Goal: Find specific page/section: Find specific page/section

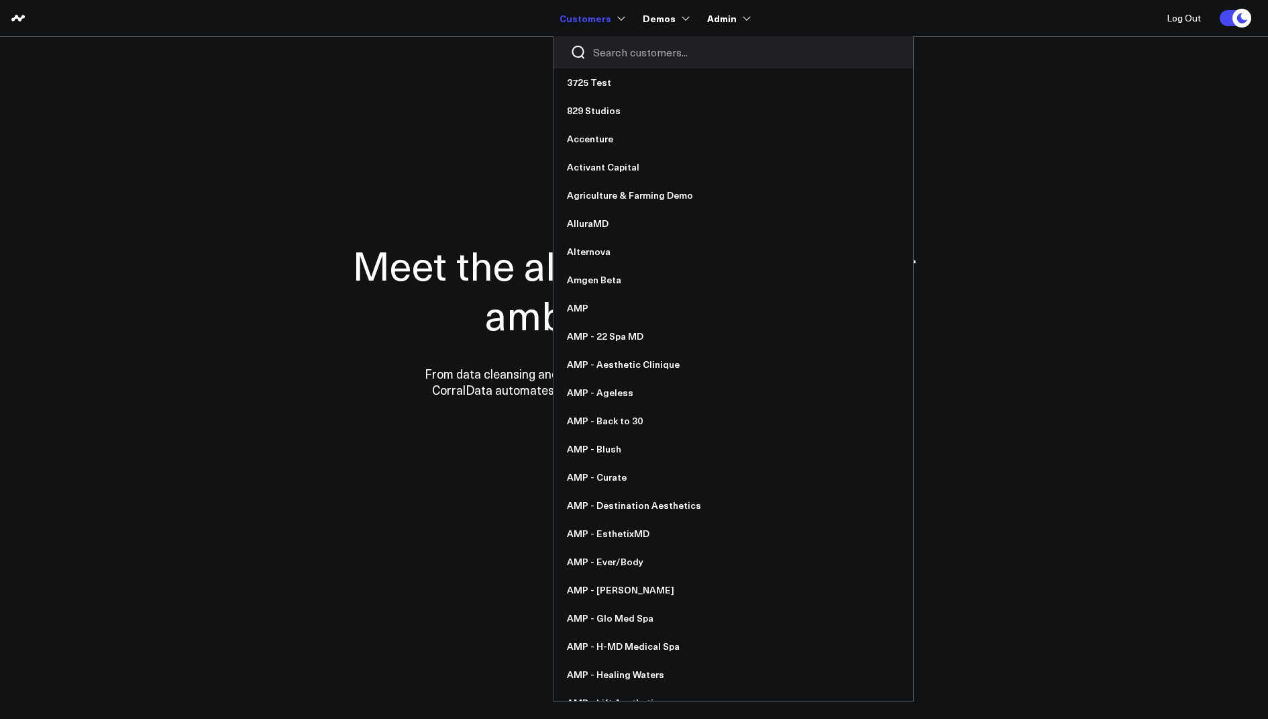
click at [609, 54] on input "Search customers input" at bounding box center [744, 52] width 303 height 15
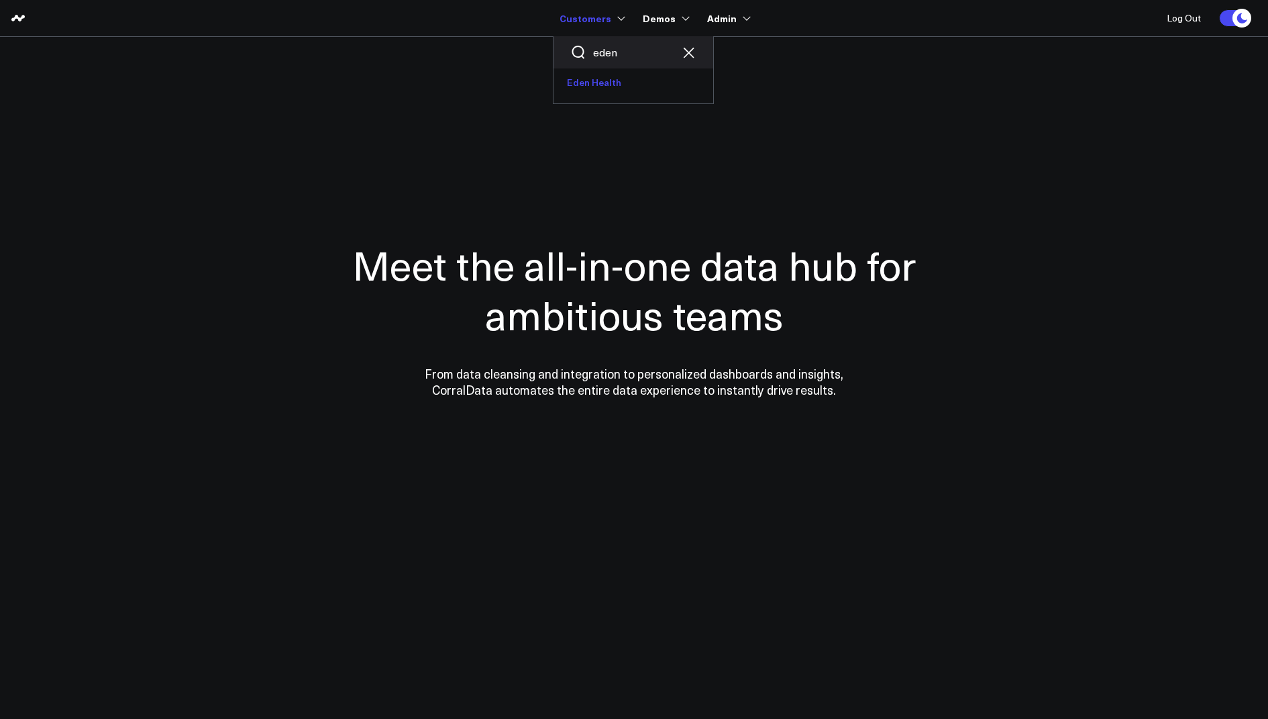
type input "eden"
click at [607, 88] on link "Eden Health" at bounding box center [633, 82] width 160 height 28
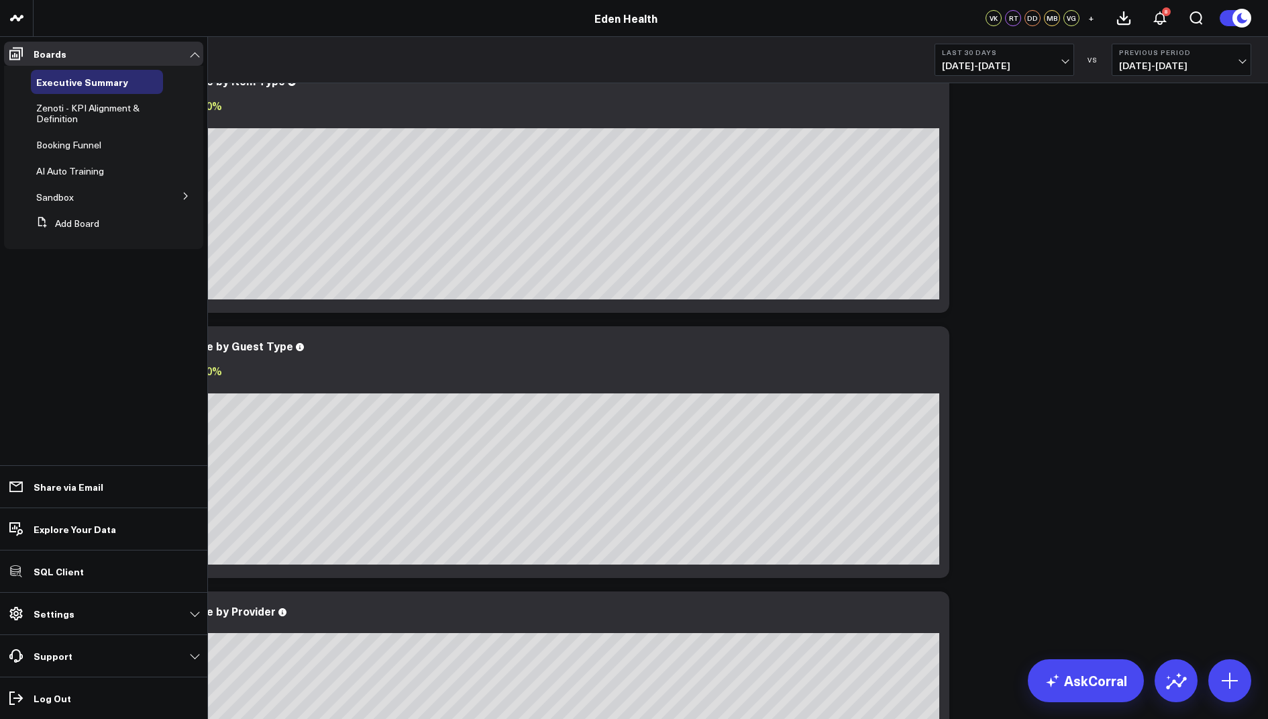
scroll to position [52, 0]
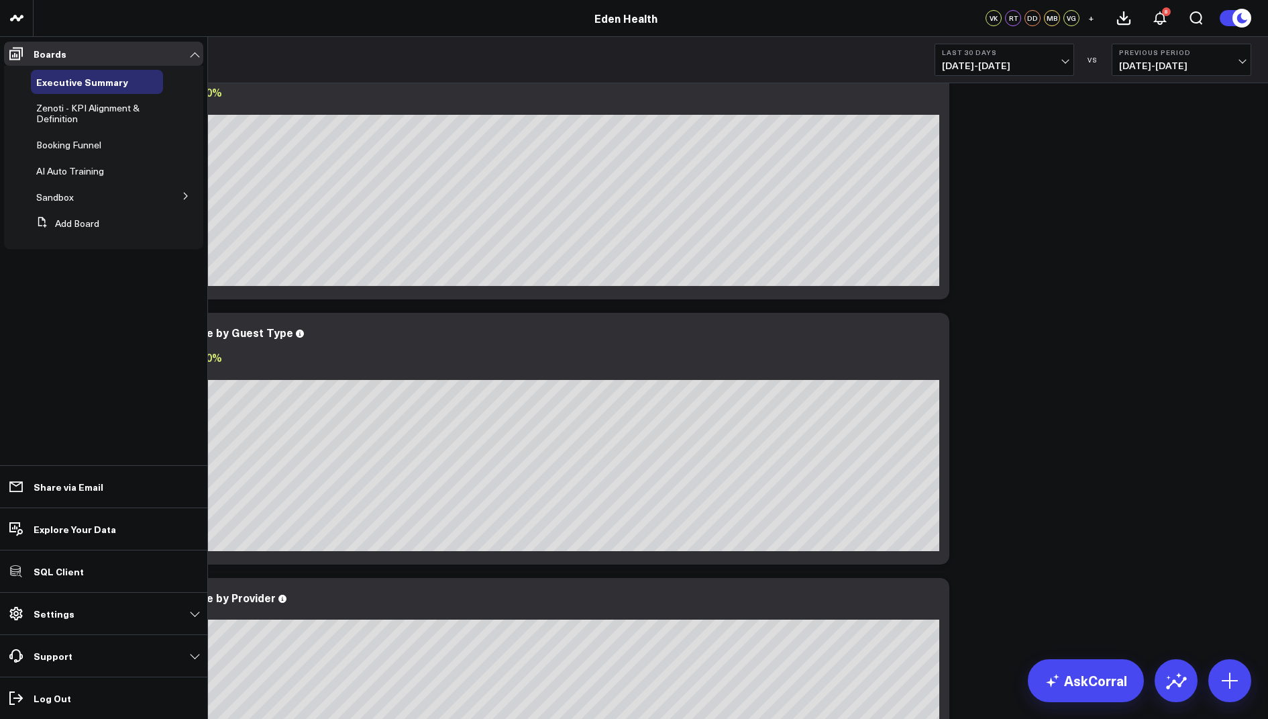
click at [184, 197] on icon at bounding box center [186, 196] width 8 height 8
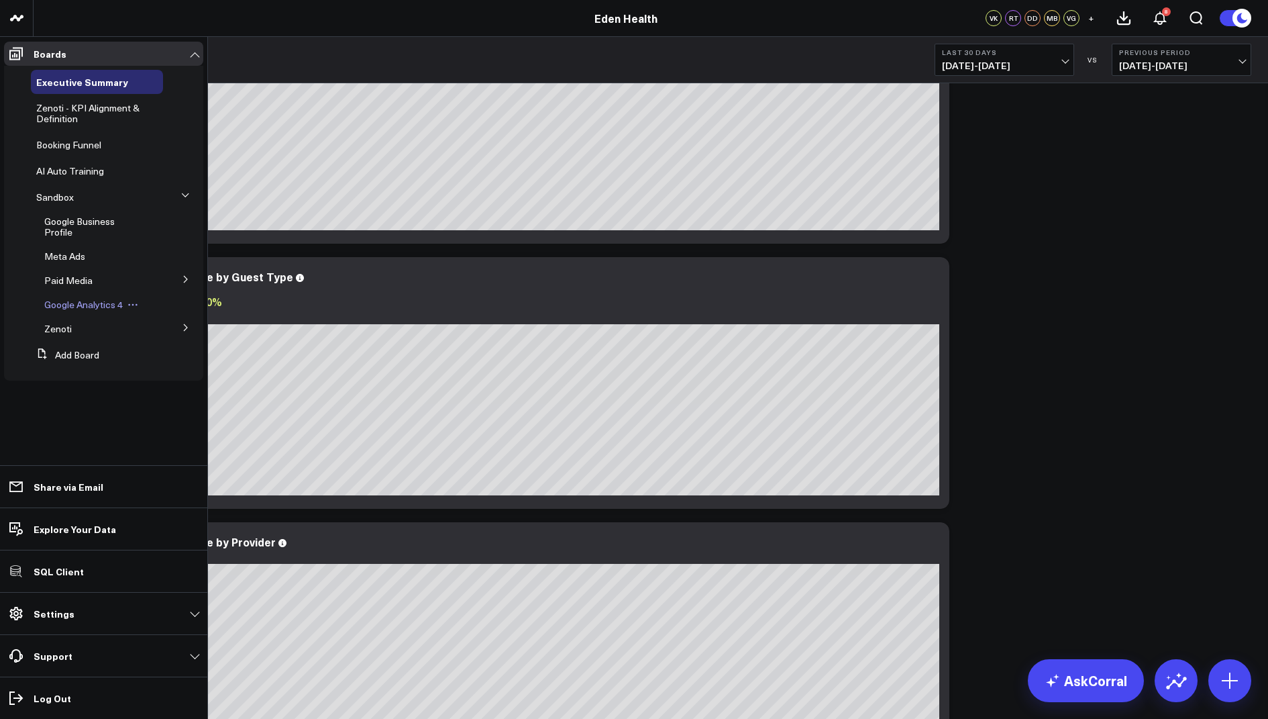
scroll to position [109, 0]
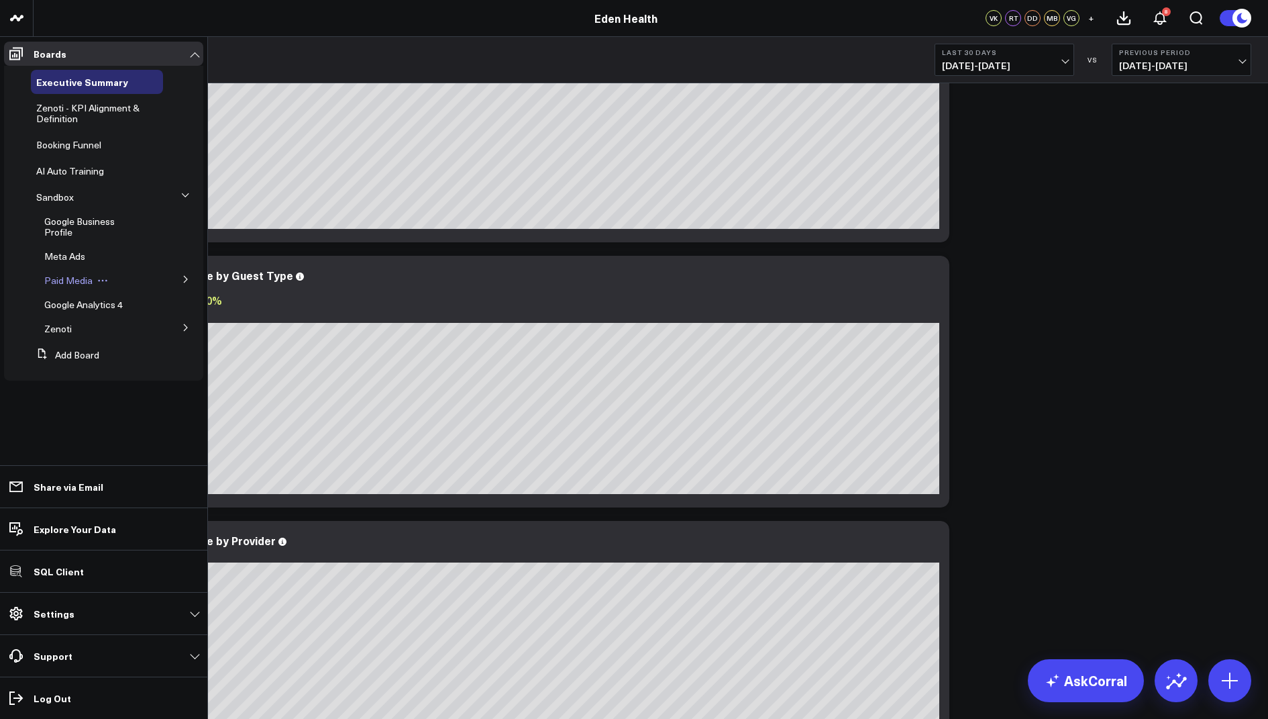
click at [69, 278] on span "Paid Media" at bounding box center [68, 280] width 48 height 13
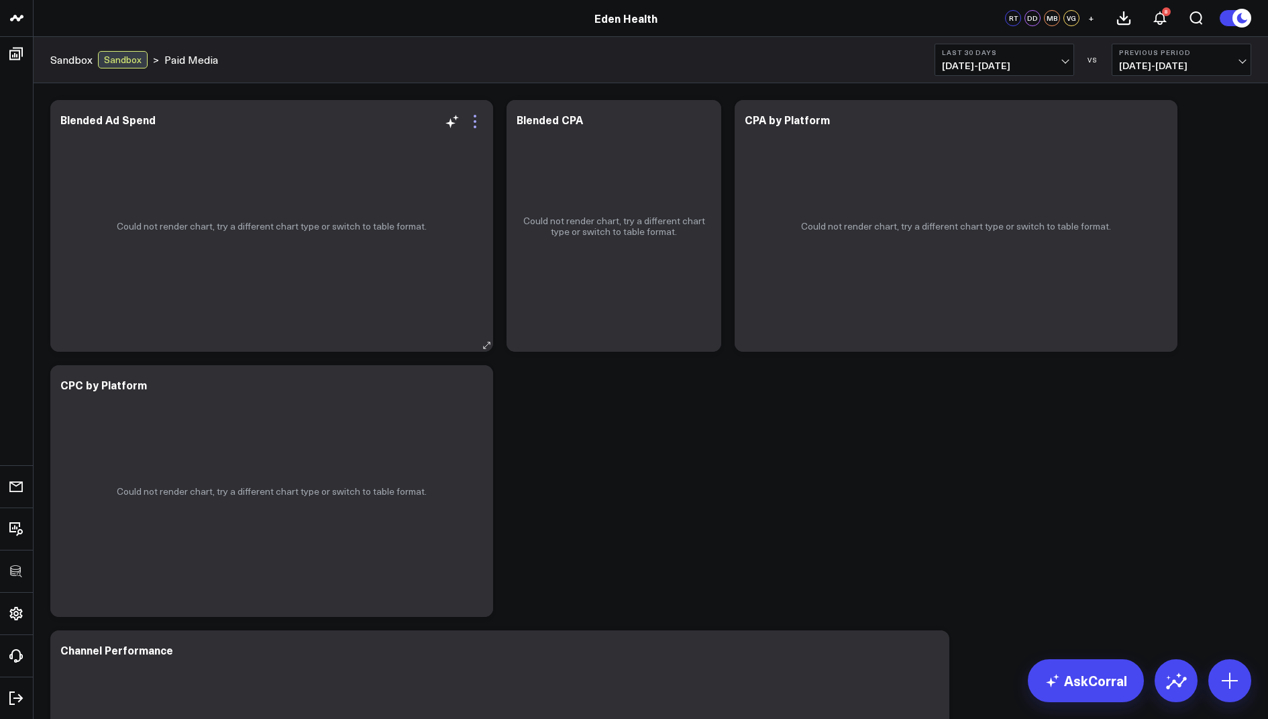
click at [475, 114] on icon at bounding box center [475, 121] width 16 height 16
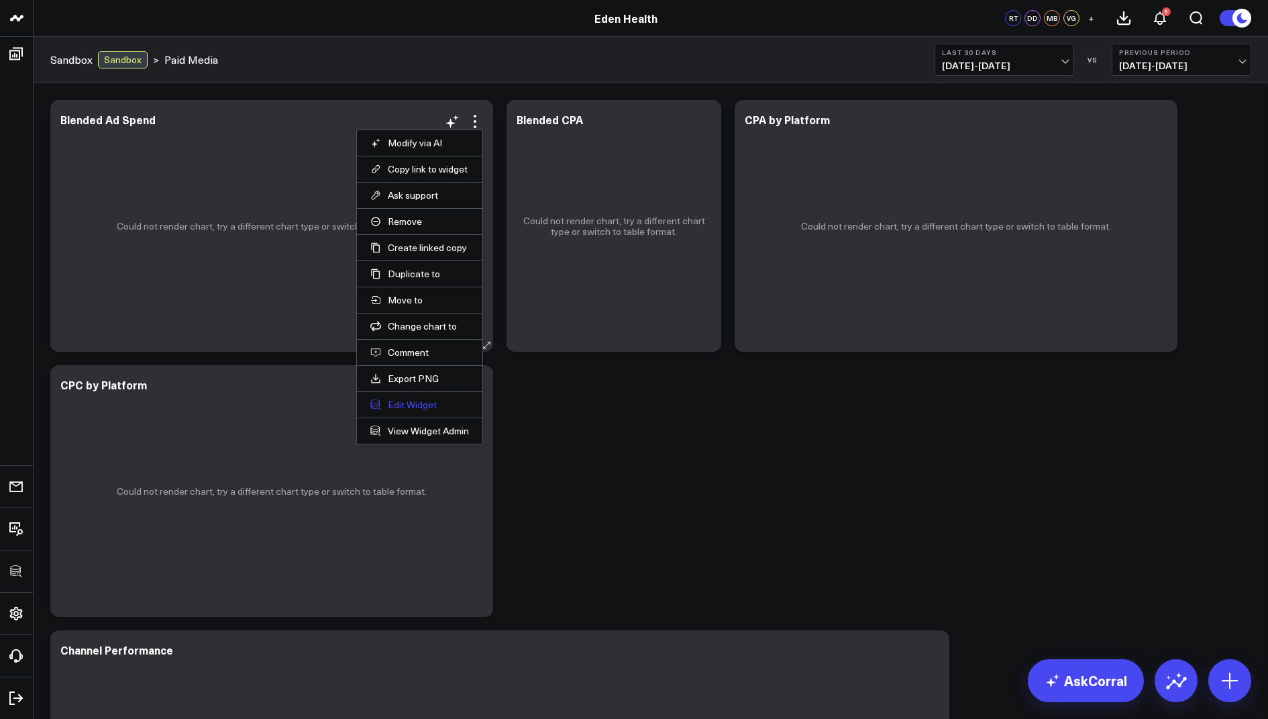
click at [407, 399] on button "Edit Widget" at bounding box center [419, 405] width 99 height 12
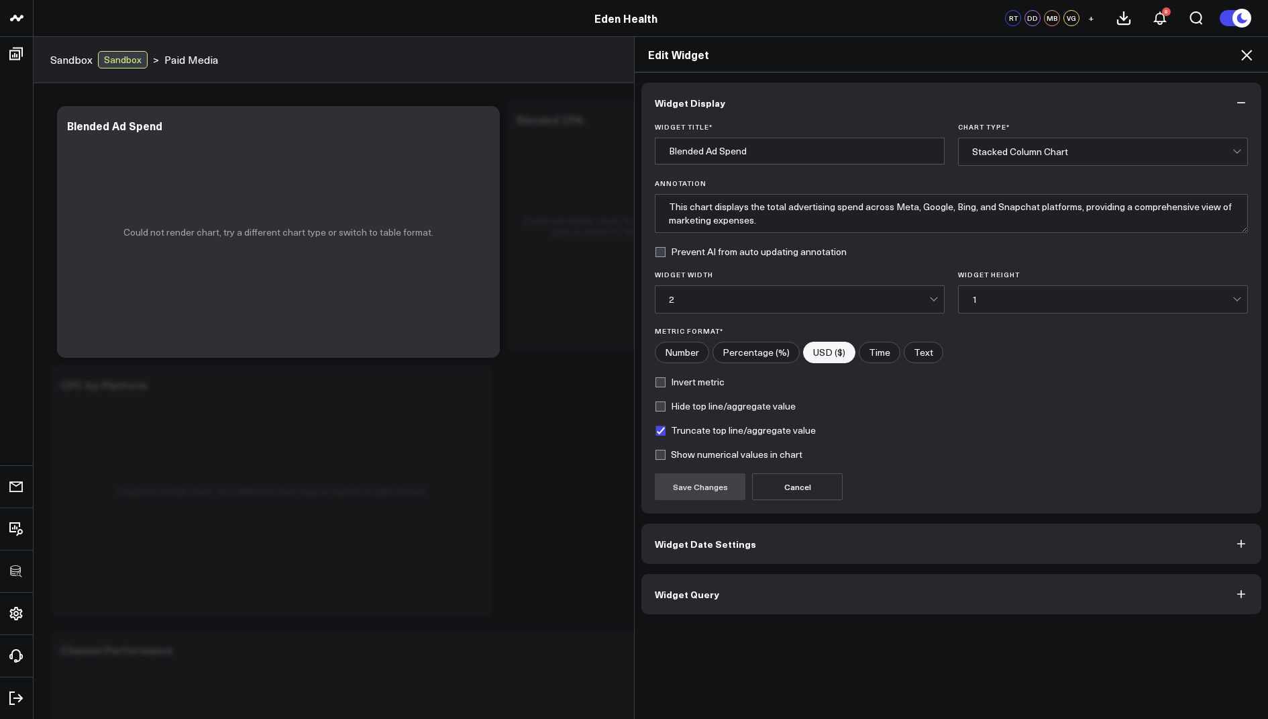
click at [725, 589] on button "Widget Query" at bounding box center [951, 594] width 620 height 40
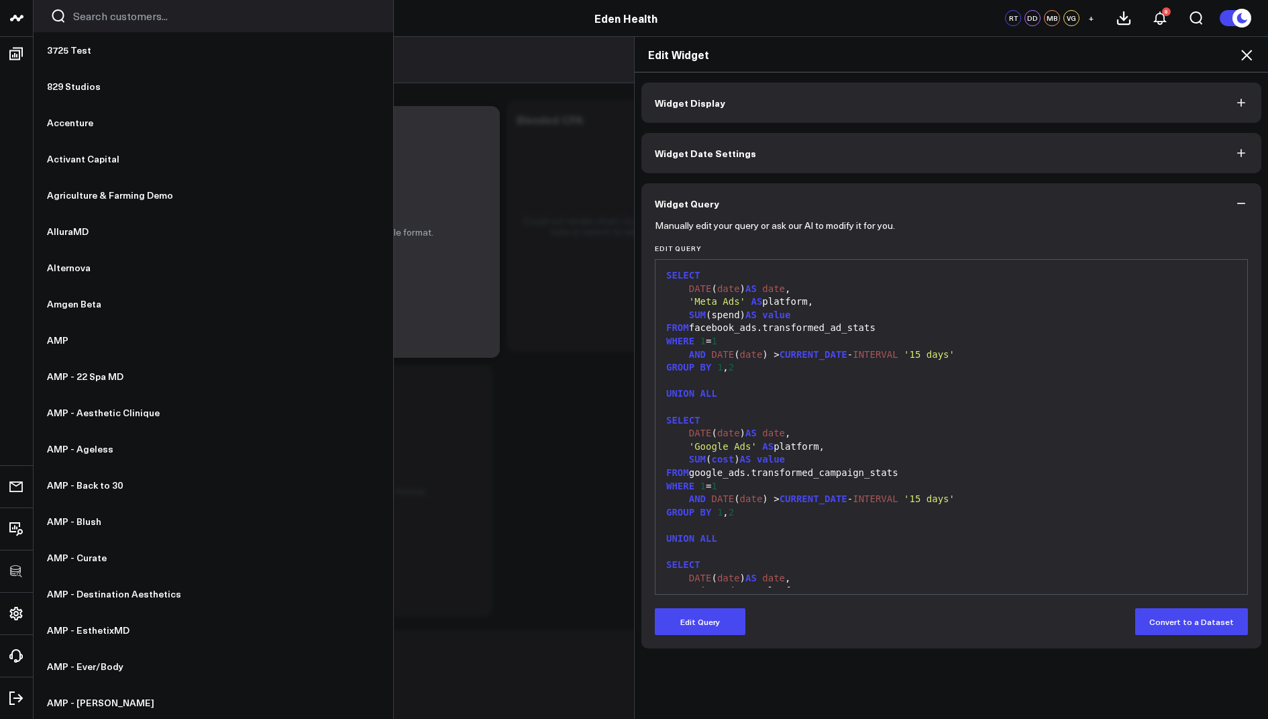
click at [92, 21] on input "Search customers input" at bounding box center [224, 16] width 303 height 15
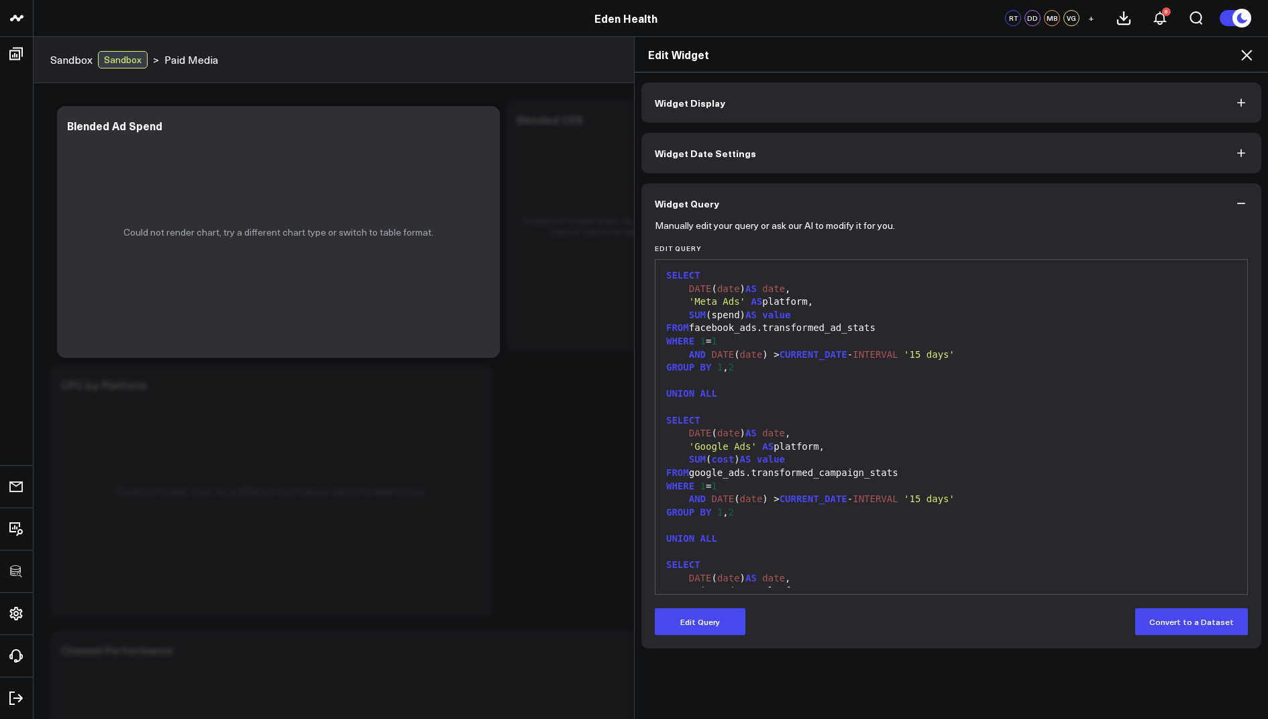
type input "sour"
click at [78, 46] on div "Edit Widget Widget Display Widget Date Settings Widget Query Manually edit your…" at bounding box center [634, 377] width 1268 height 682
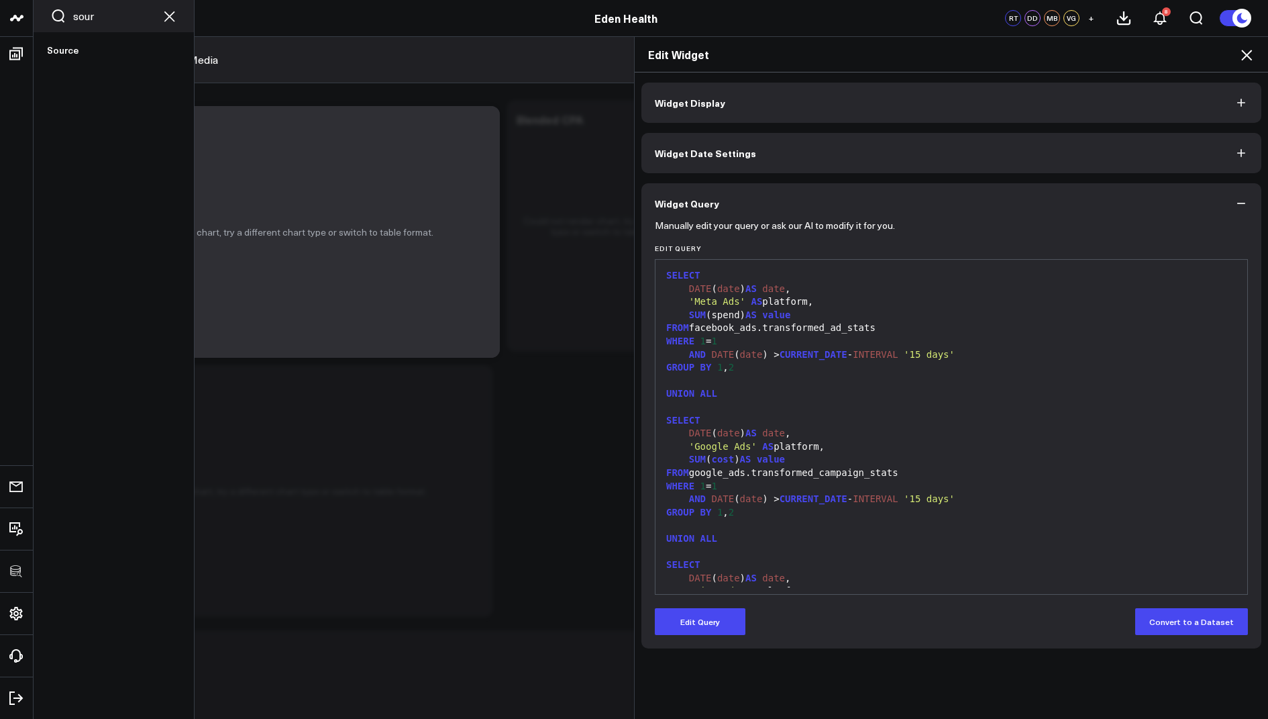
click at [56, 11] on icon "Search customers button" at bounding box center [58, 15] width 13 height 13
click at [107, 17] on input "sour" at bounding box center [113, 16] width 81 height 15
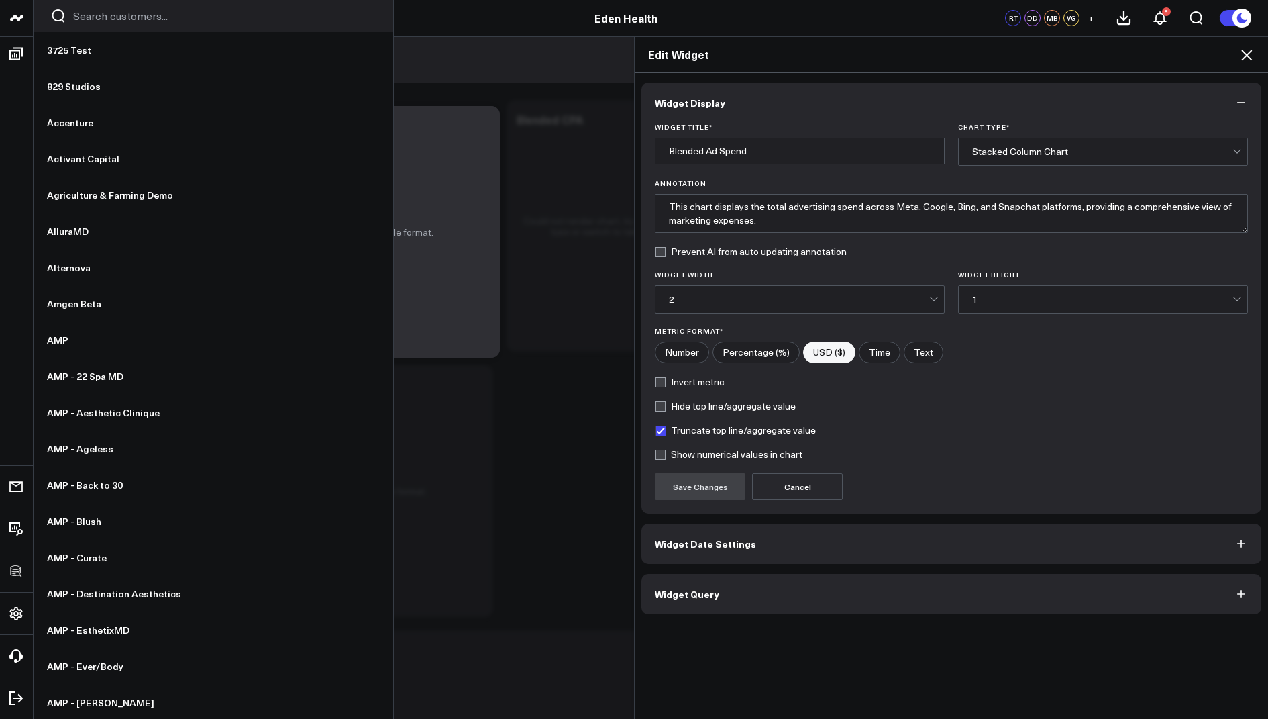
click at [96, 23] on div at bounding box center [214, 16] width 360 height 32
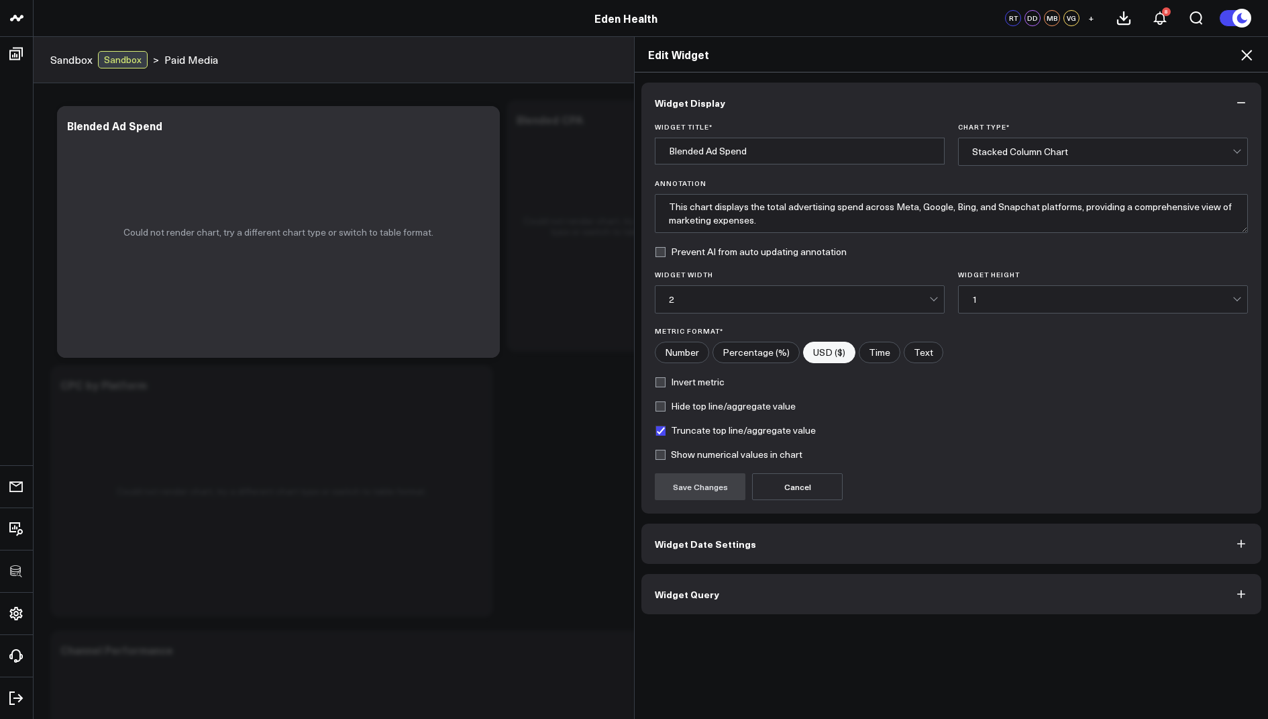
type input "sou"
click at [1247, 51] on icon at bounding box center [1246, 55] width 16 height 16
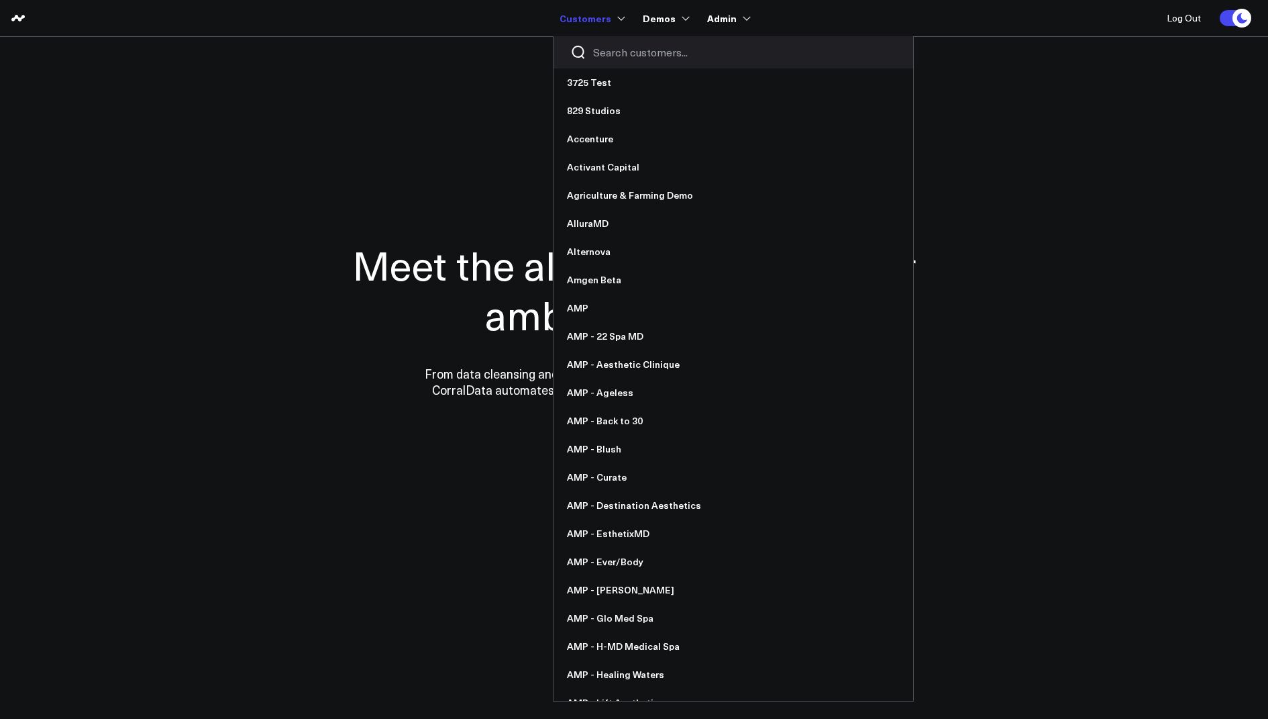
click at [610, 57] on input "Search customers input" at bounding box center [744, 52] width 303 height 15
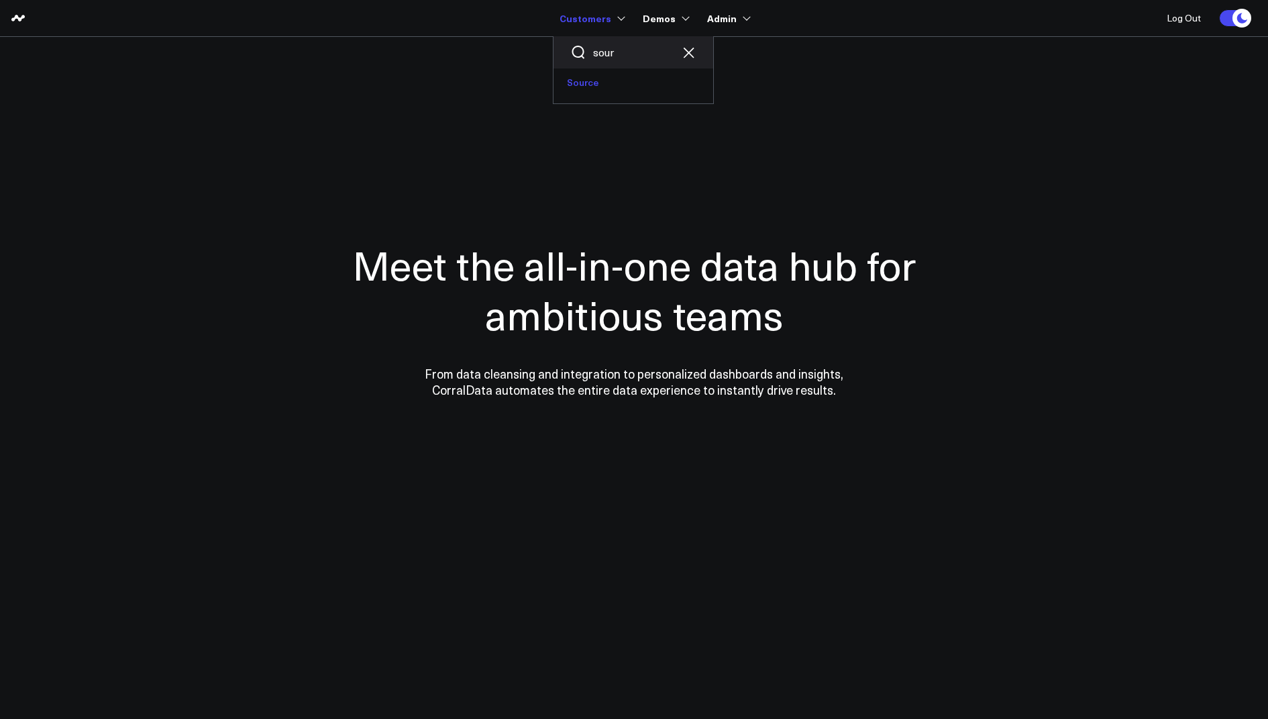
type input "sour"
click at [576, 78] on link "Source" at bounding box center [633, 82] width 160 height 28
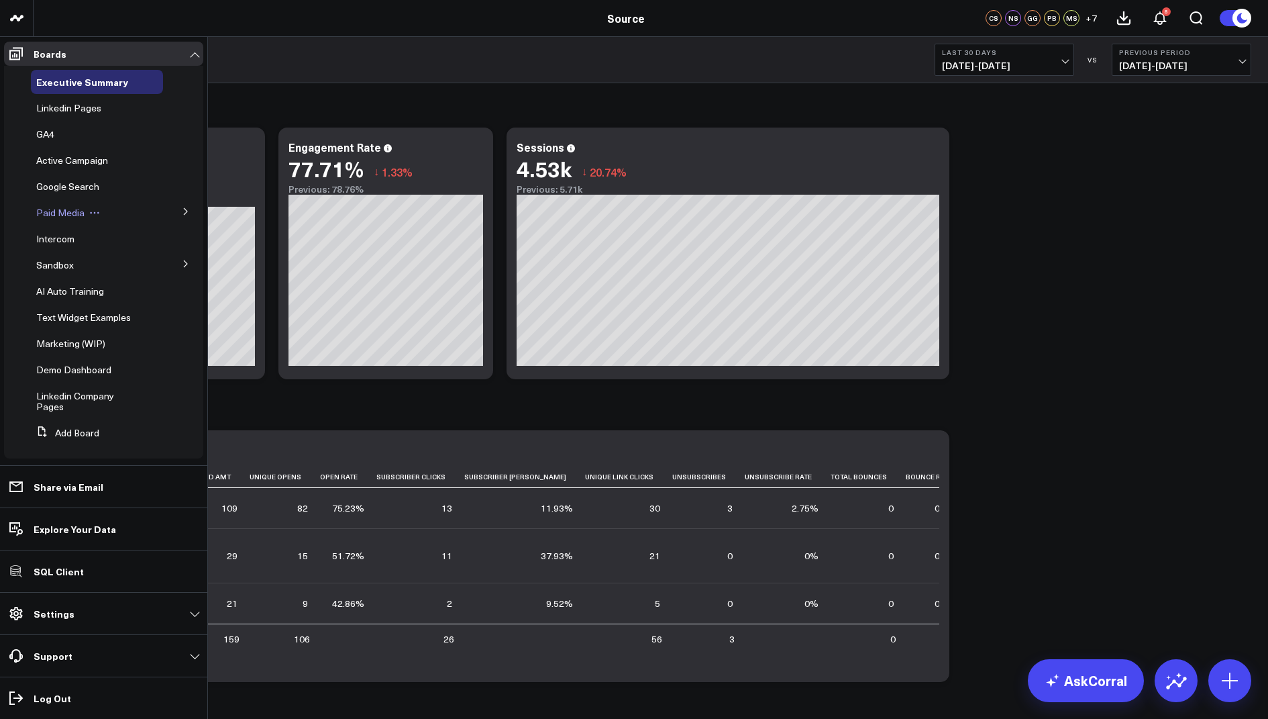
click at [59, 212] on span "Paid Media" at bounding box center [60, 212] width 48 height 13
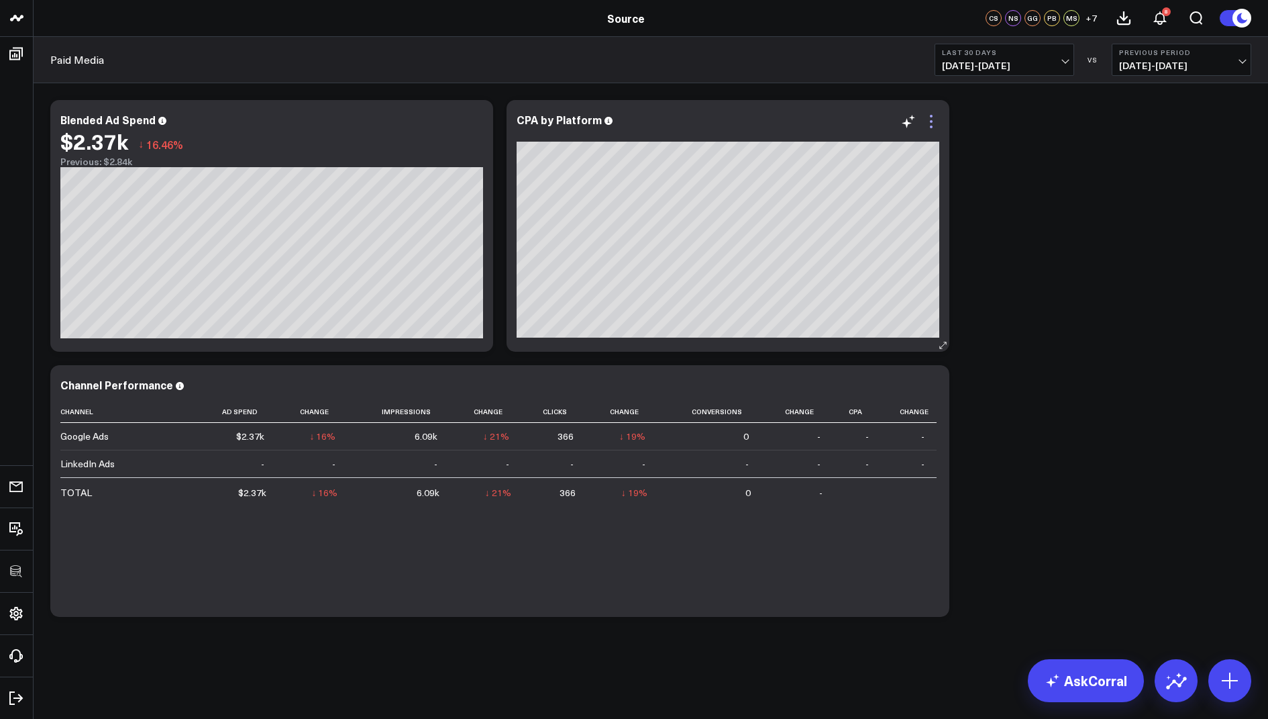
click at [934, 121] on icon at bounding box center [931, 121] width 16 height 16
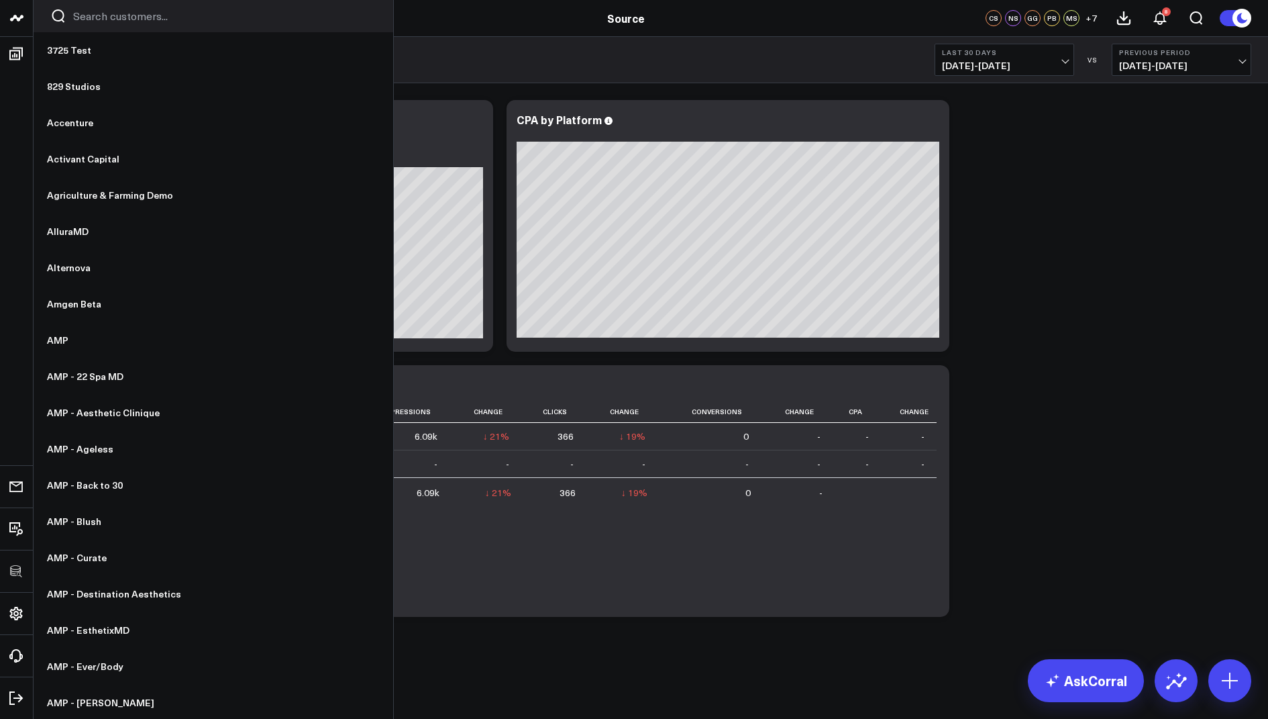
click at [94, 18] on input "Search customers input" at bounding box center [224, 16] width 303 height 15
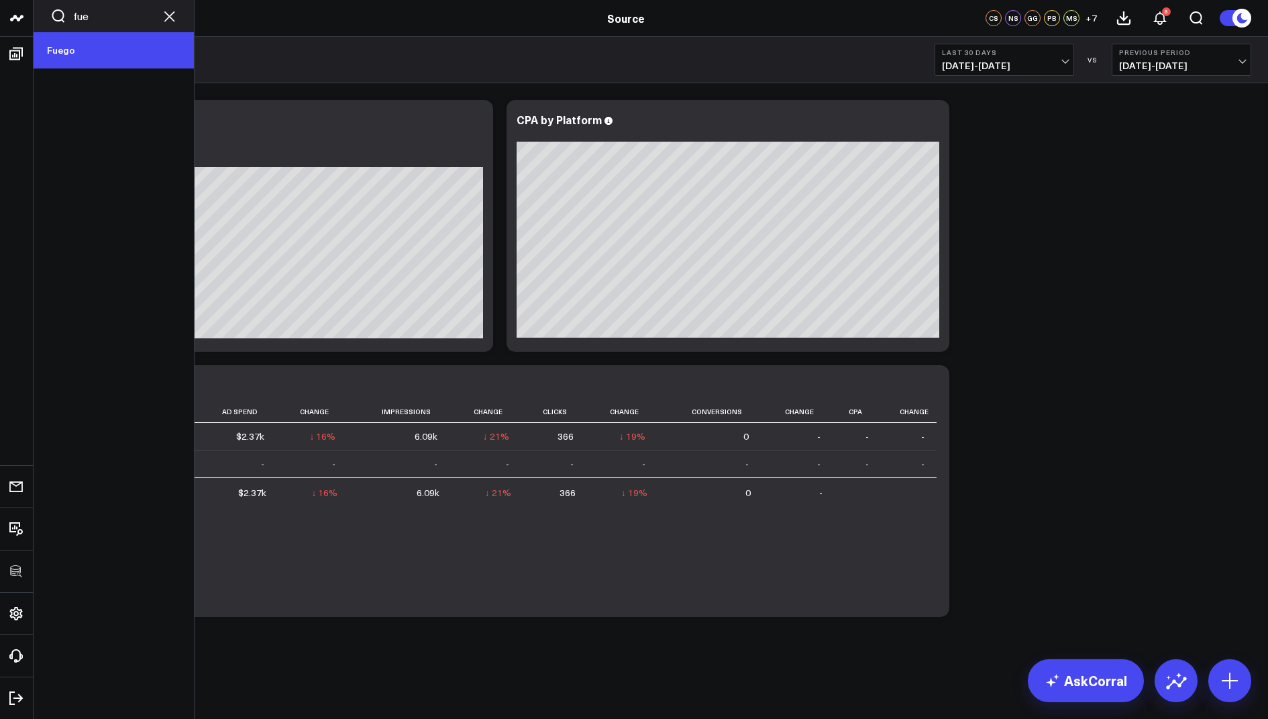
type input "fue"
click at [62, 46] on link "Fuego" at bounding box center [114, 50] width 160 height 36
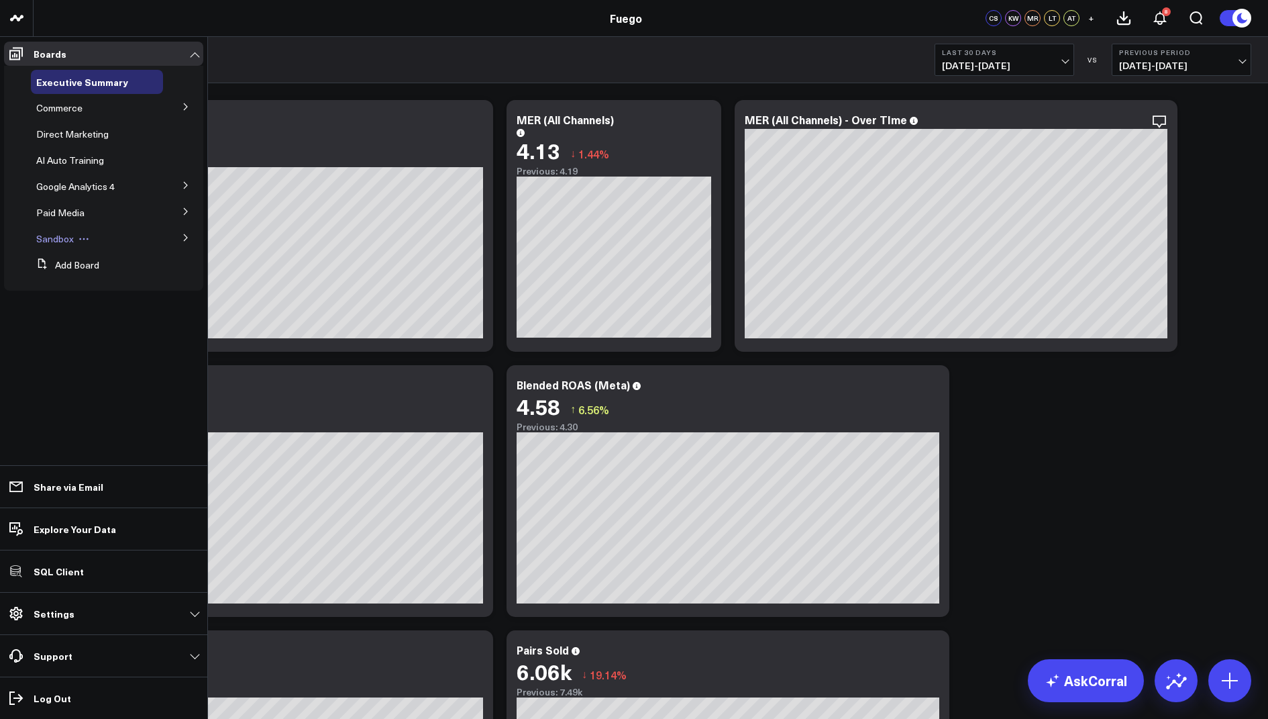
scroll to position [35, 0]
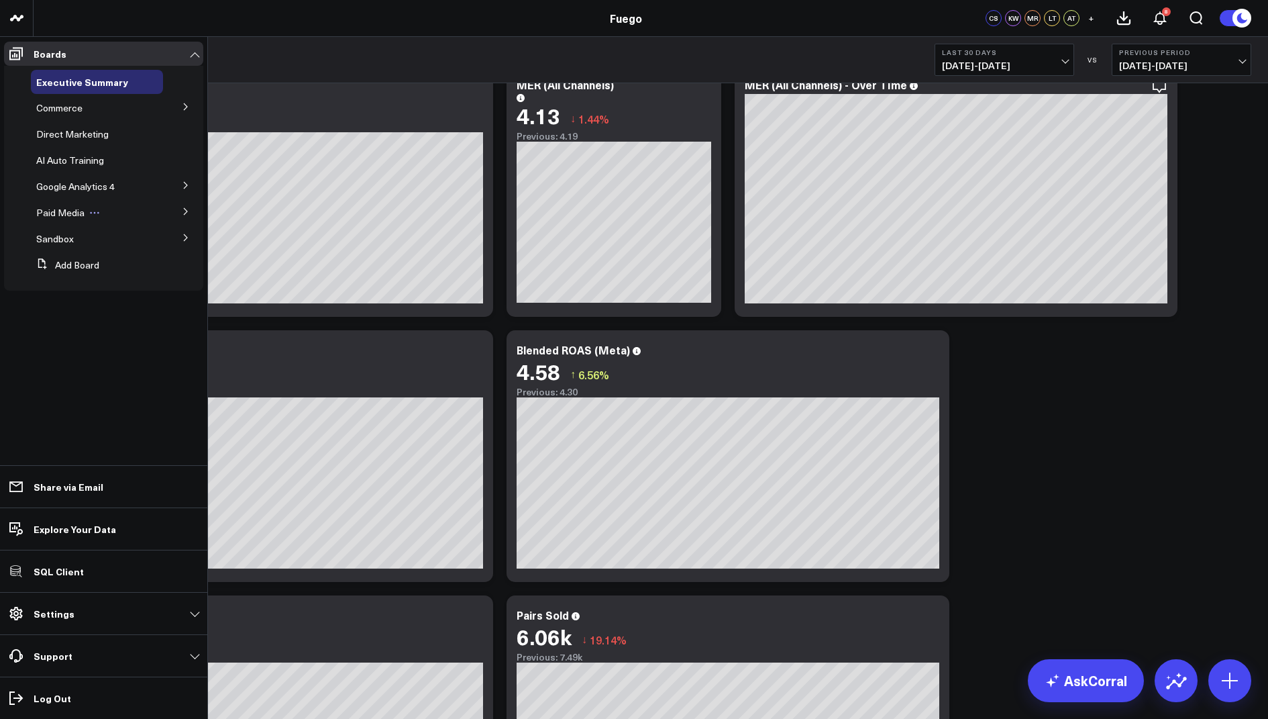
click at [70, 209] on span "Paid Media" at bounding box center [60, 212] width 48 height 13
click at [74, 209] on span "Paid Media" at bounding box center [60, 212] width 48 height 13
click at [75, 215] on span "Paid Media" at bounding box center [60, 212] width 48 height 13
click at [183, 214] on icon at bounding box center [186, 211] width 8 height 8
click at [56, 215] on span "Paid Media" at bounding box center [60, 212] width 48 height 13
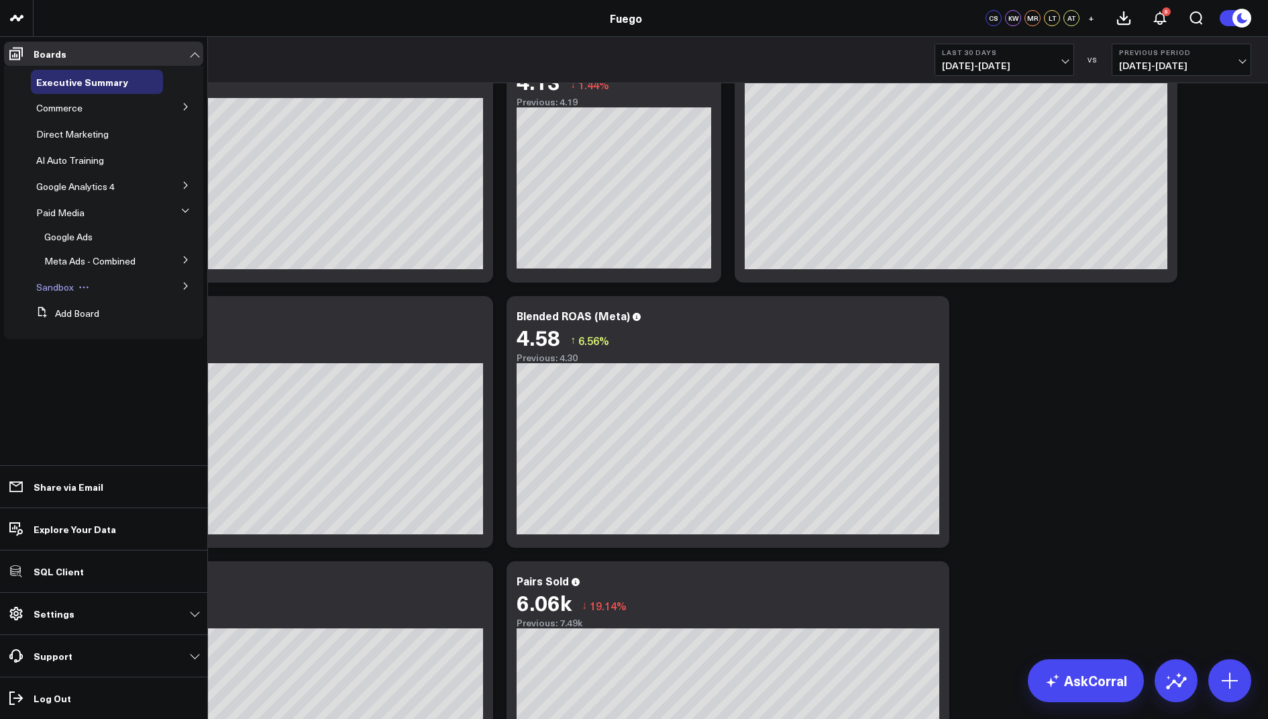
scroll to position [85, 0]
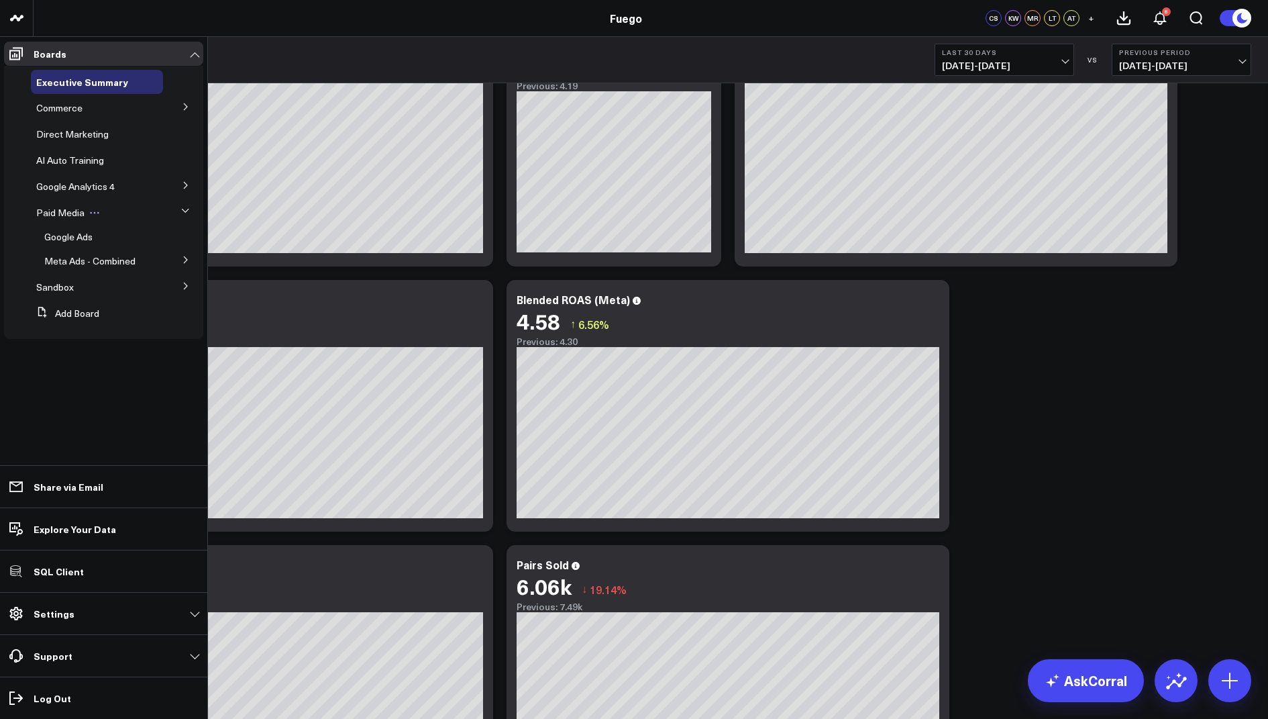
click at [63, 213] on span "Paid Media" at bounding box center [60, 212] width 48 height 13
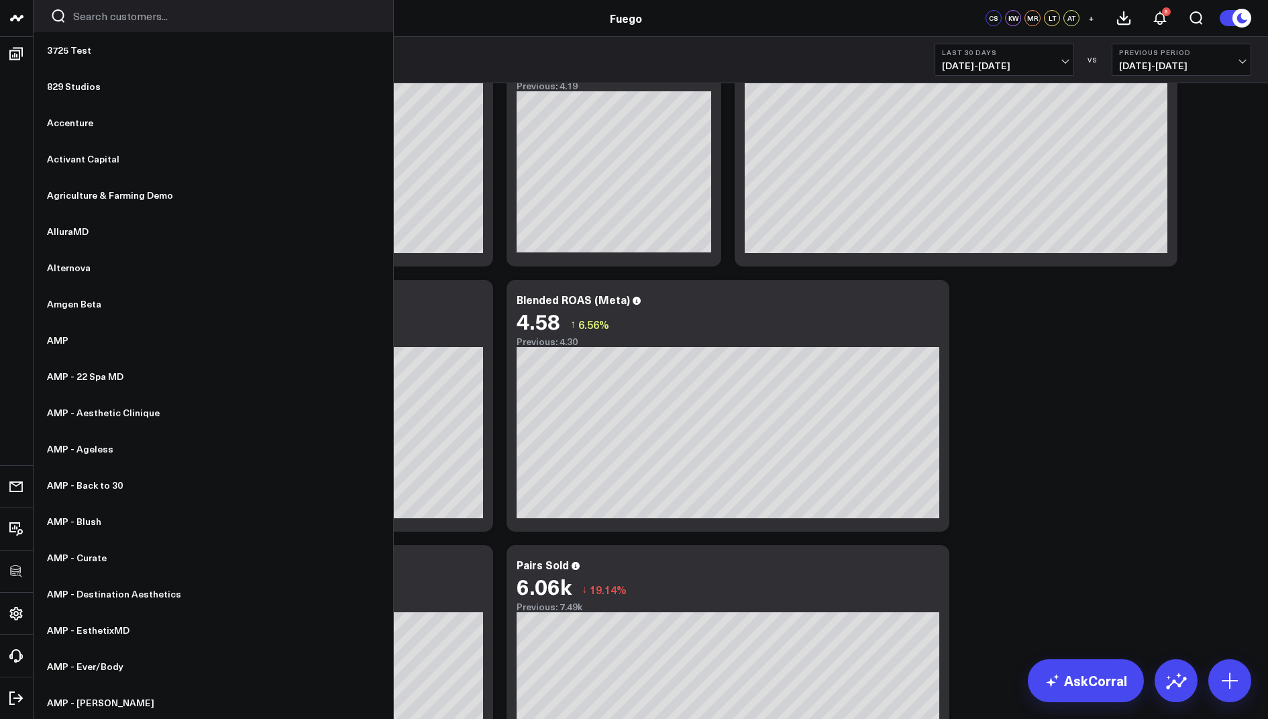
click at [94, 13] on input "Search customers input" at bounding box center [224, 16] width 303 height 15
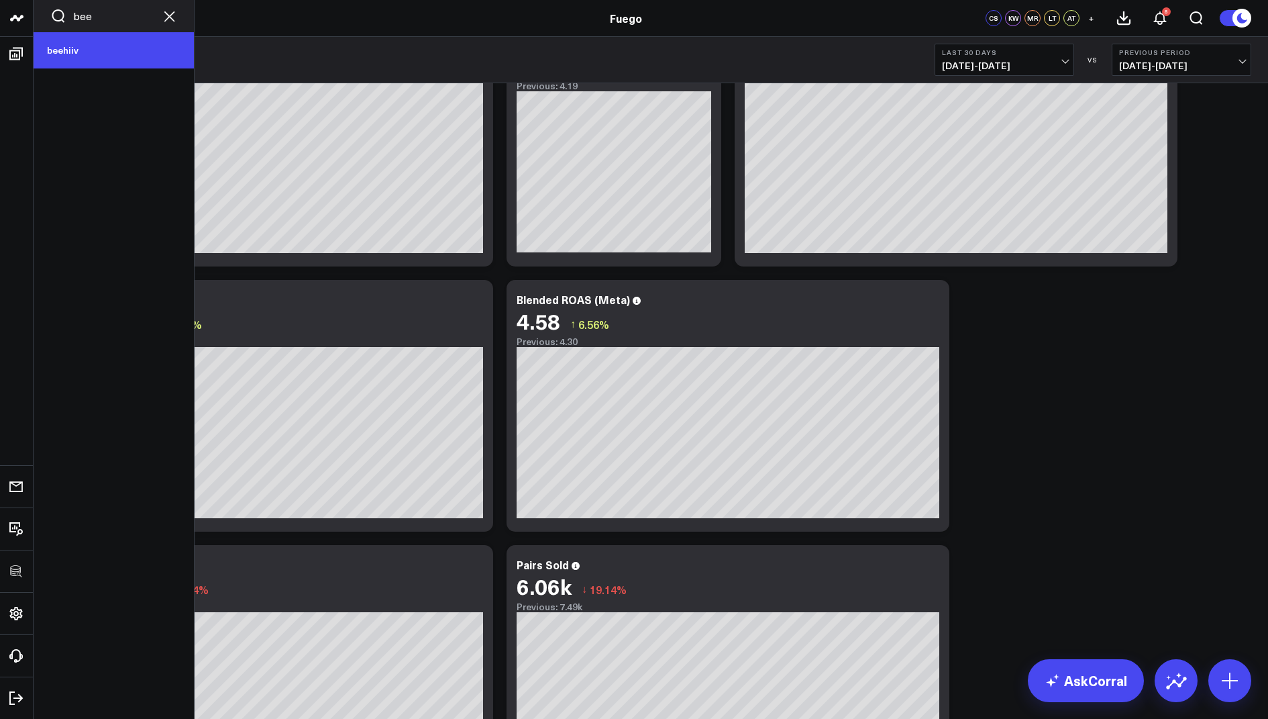
type input "bee"
click at [64, 47] on link "beehiiv" at bounding box center [114, 50] width 160 height 36
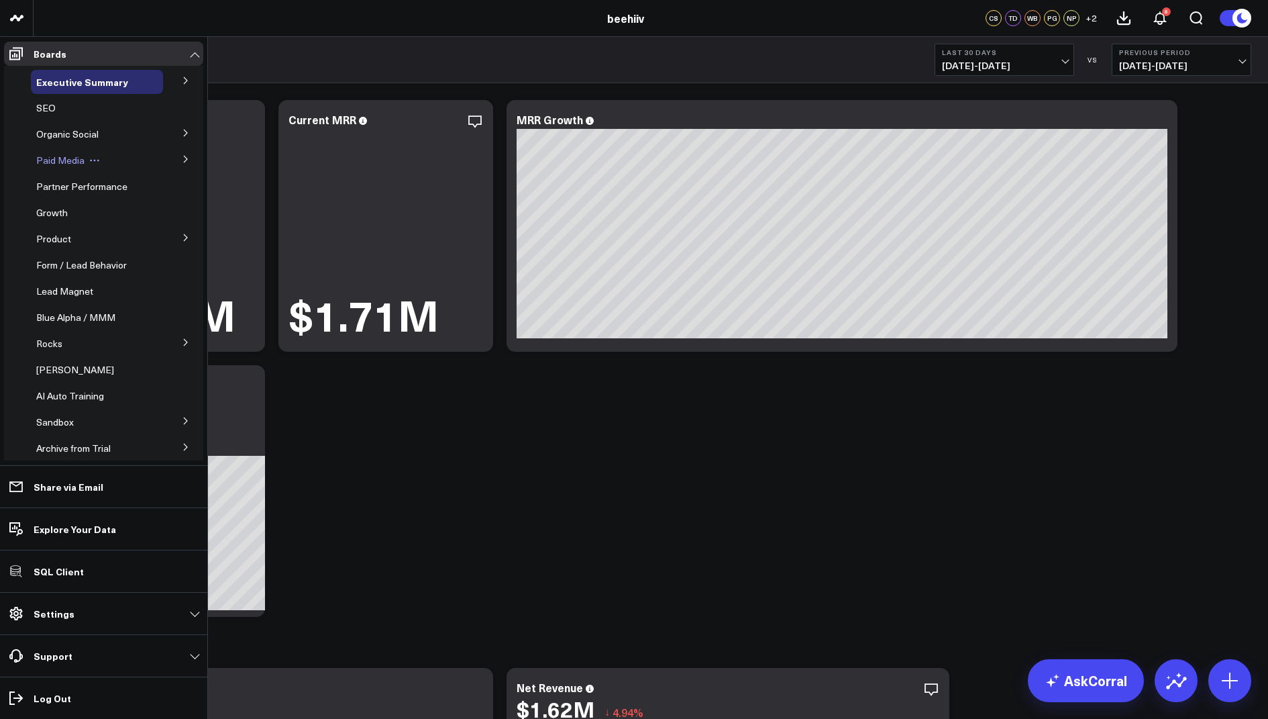
click at [58, 162] on span "Paid Media" at bounding box center [60, 160] width 48 height 13
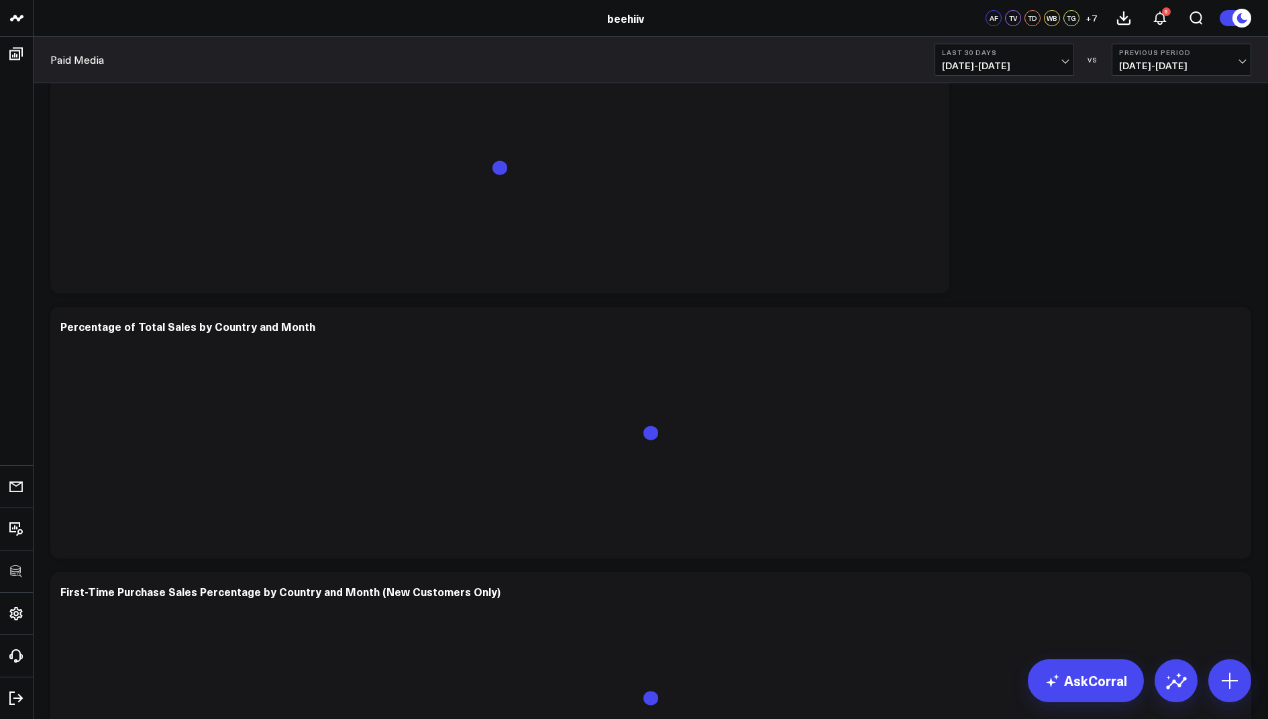
scroll to position [1931, 0]
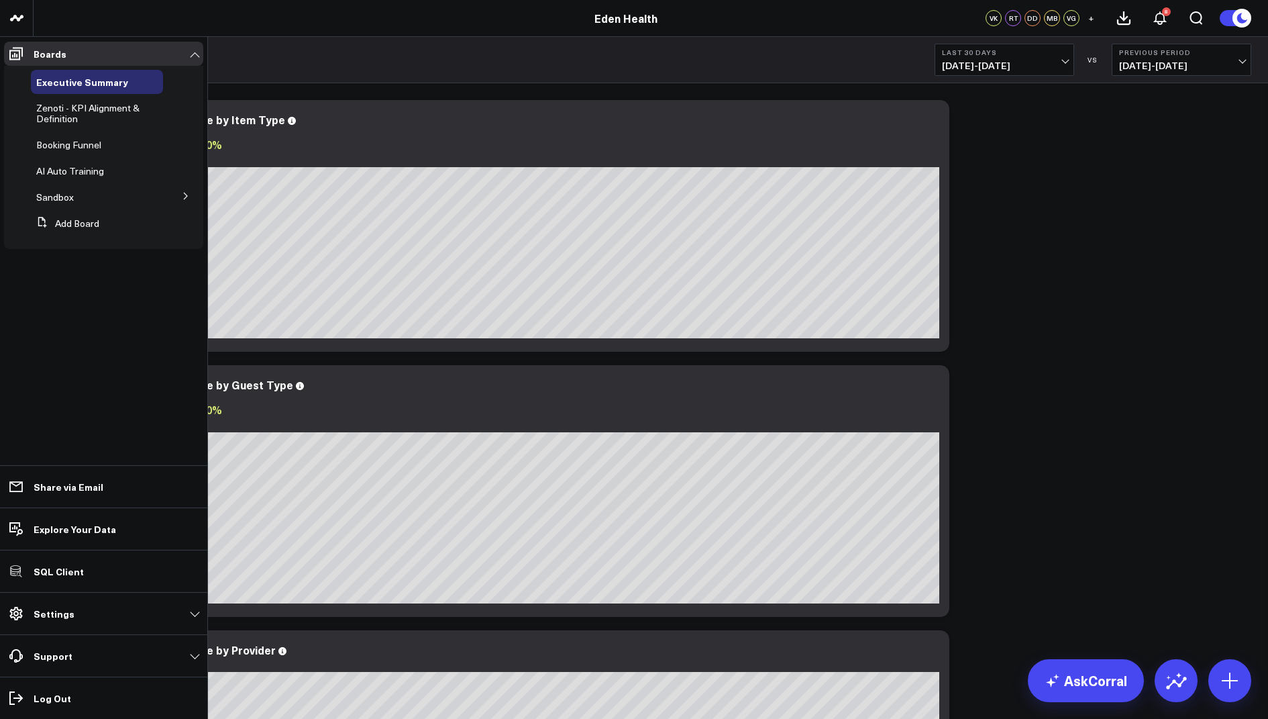
click at [182, 195] on icon at bounding box center [186, 196] width 8 height 8
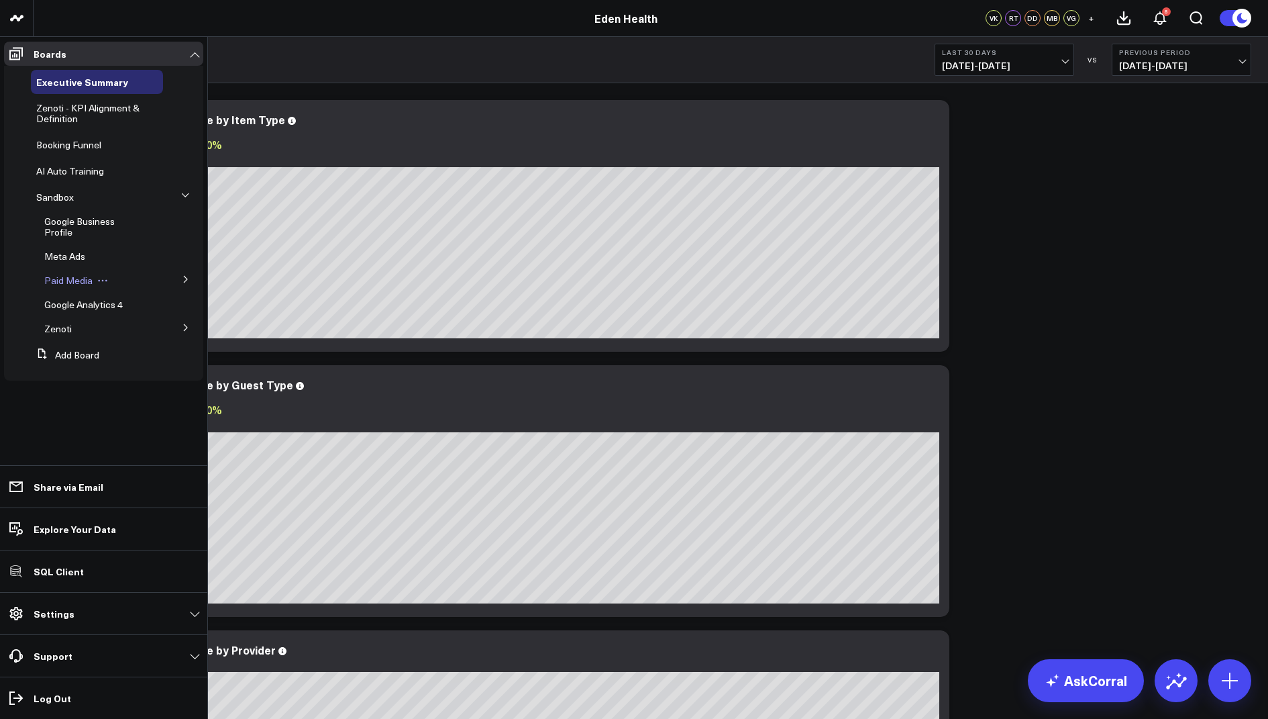
click at [71, 284] on span "Paid Media" at bounding box center [68, 280] width 48 height 13
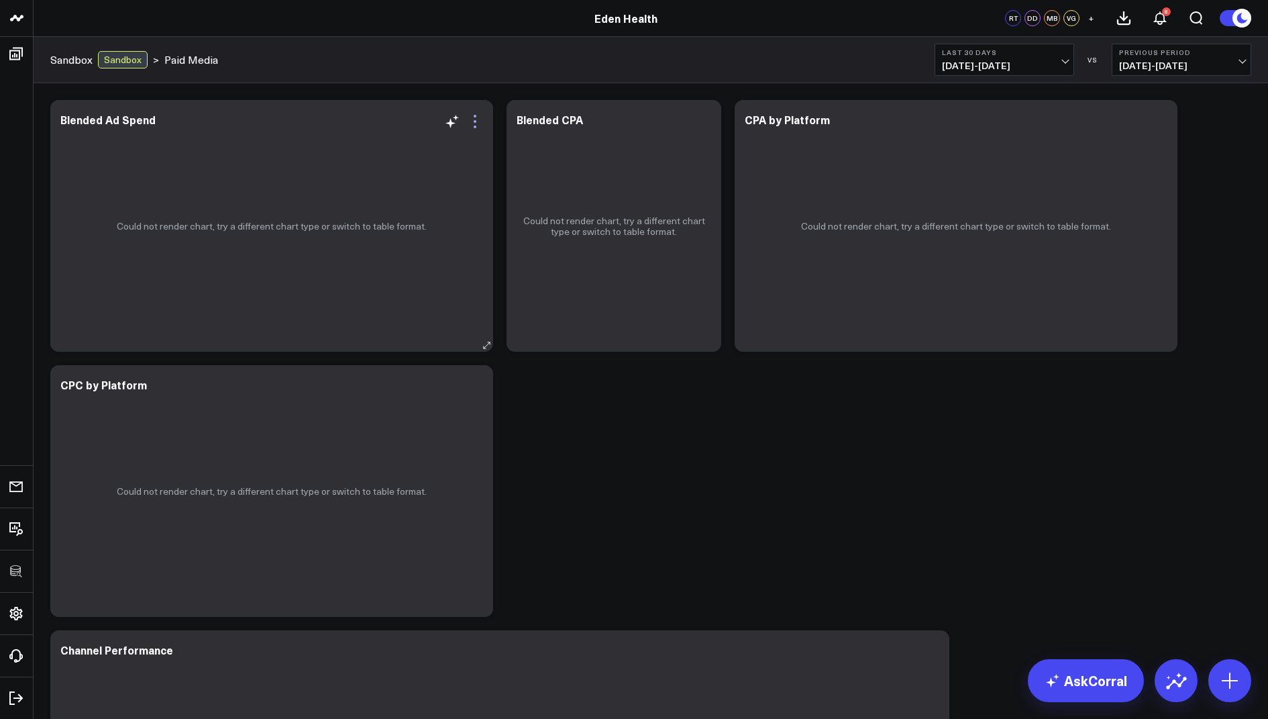
click at [468, 122] on icon at bounding box center [475, 121] width 16 height 16
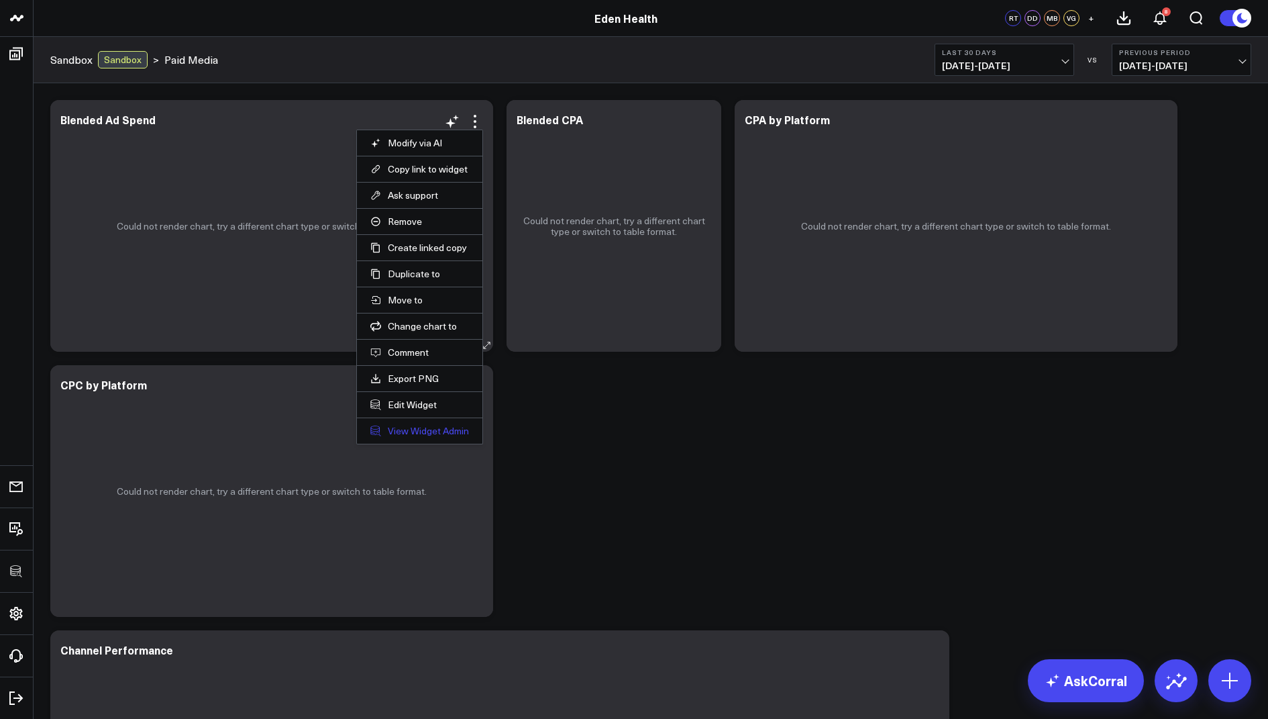
click at [407, 431] on link "View Widget Admin" at bounding box center [419, 431] width 99 height 12
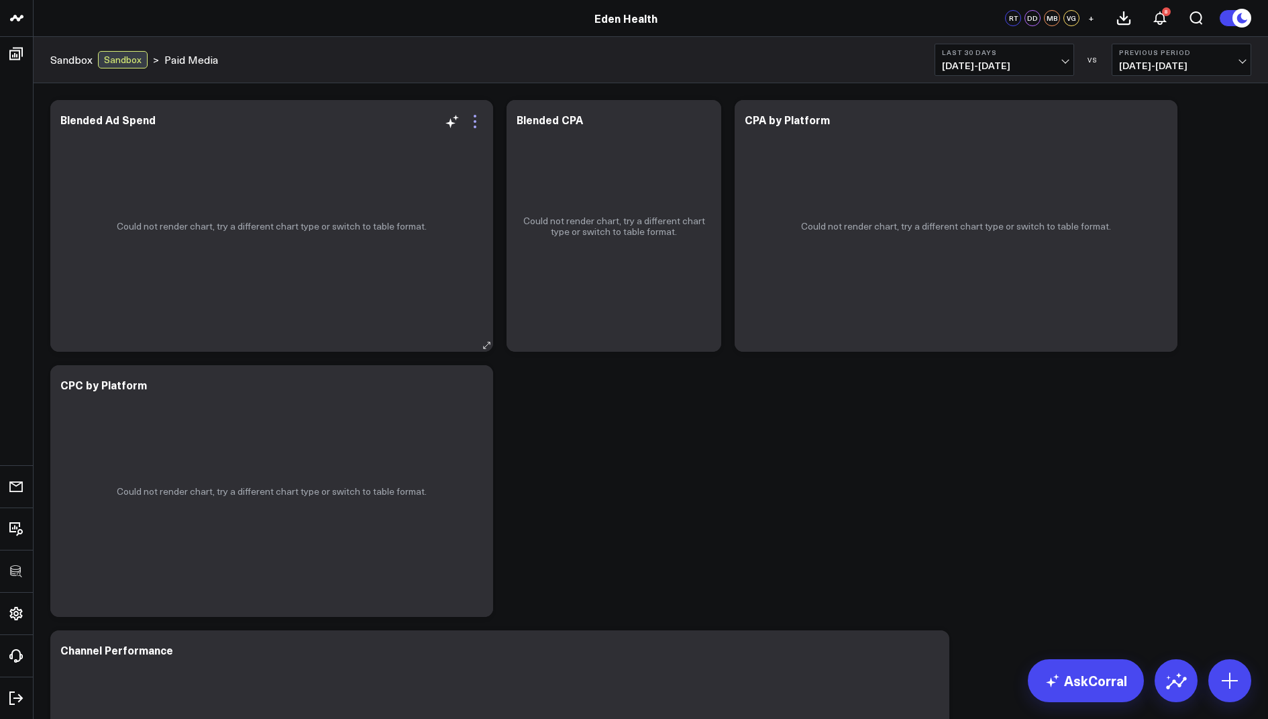
click at [474, 117] on icon at bounding box center [475, 116] width 3 height 3
